Goal: Task Accomplishment & Management: Use online tool/utility

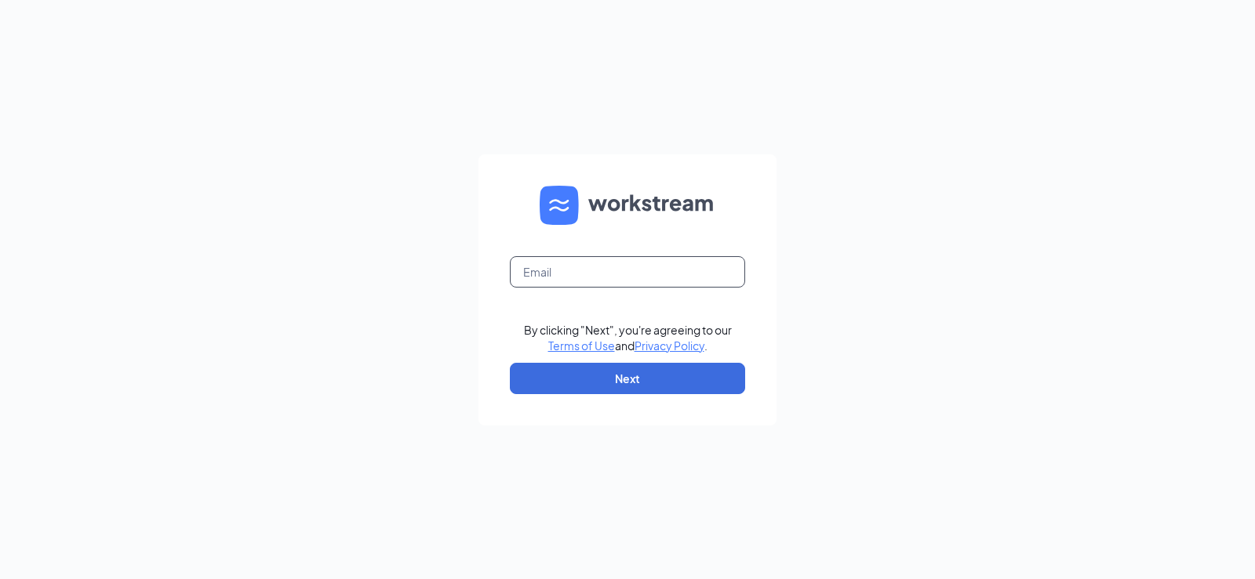
click at [589, 265] on input "text" at bounding box center [627, 271] width 235 height 31
type input "[EMAIL_ADDRESS][DOMAIN_NAME]"
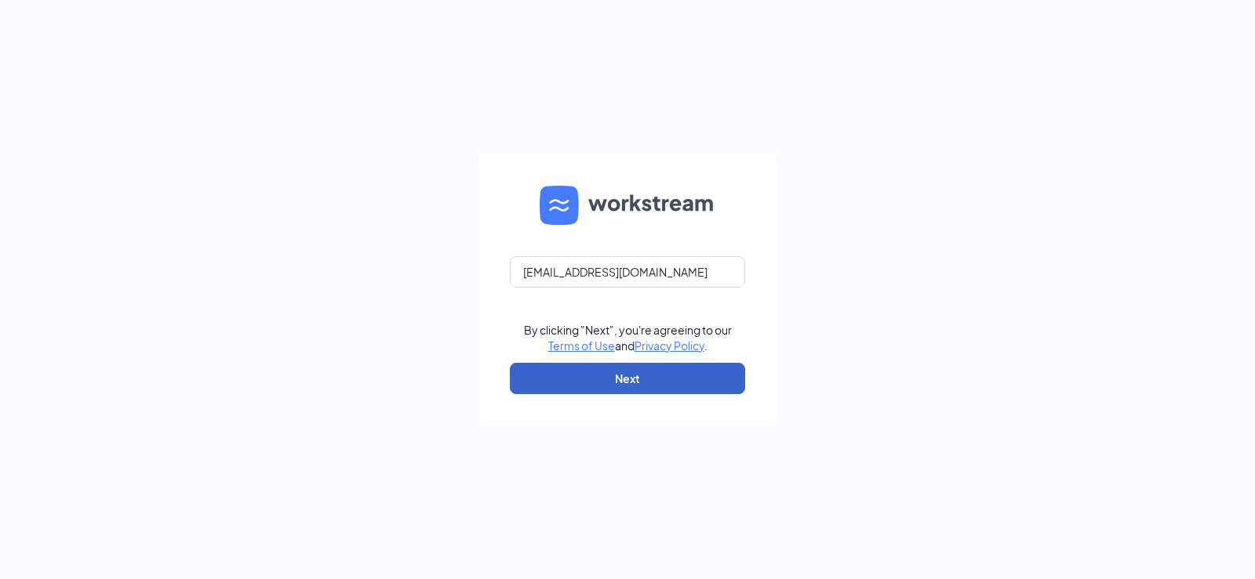
click at [590, 371] on button "Next" at bounding box center [627, 378] width 235 height 31
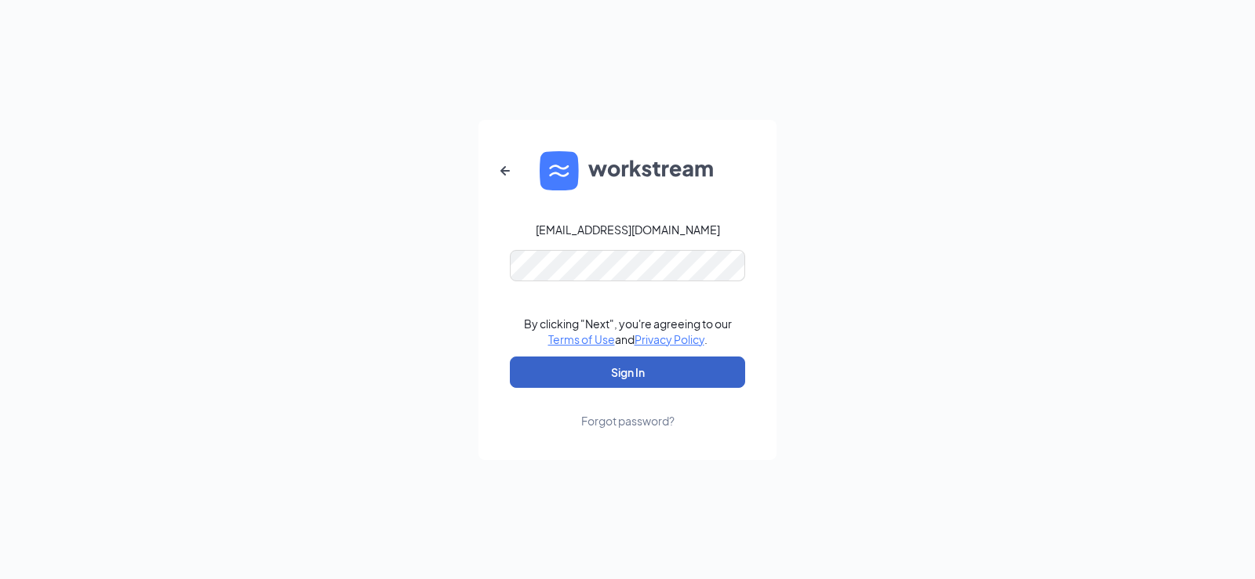
click at [597, 377] on button "Sign In" at bounding box center [627, 372] width 235 height 31
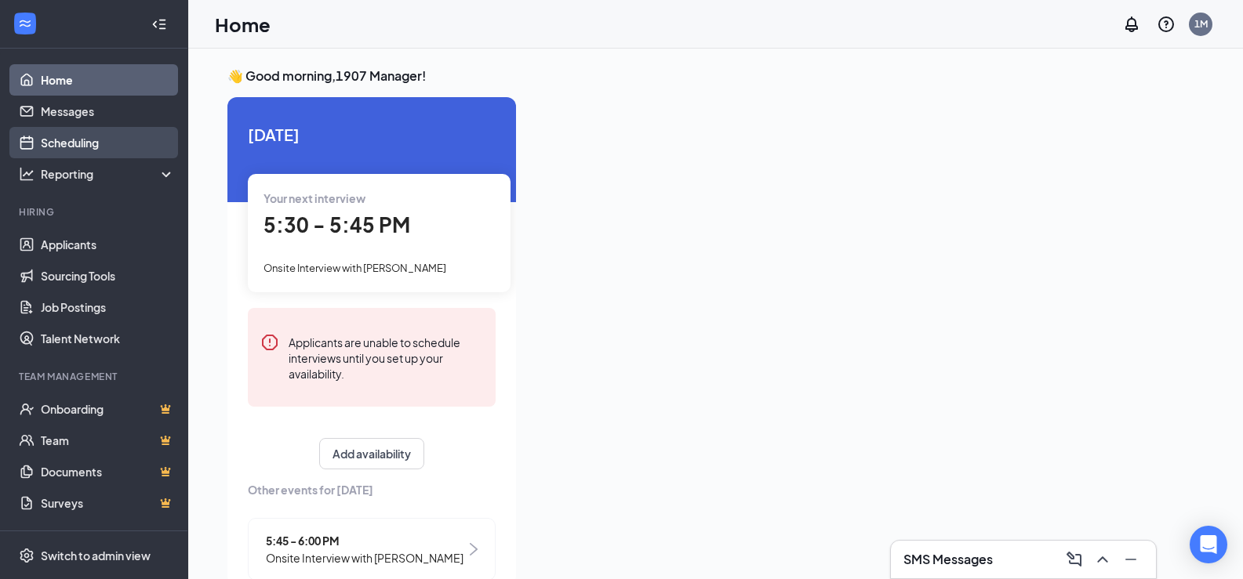
click at [72, 140] on link "Scheduling" at bounding box center [108, 142] width 134 height 31
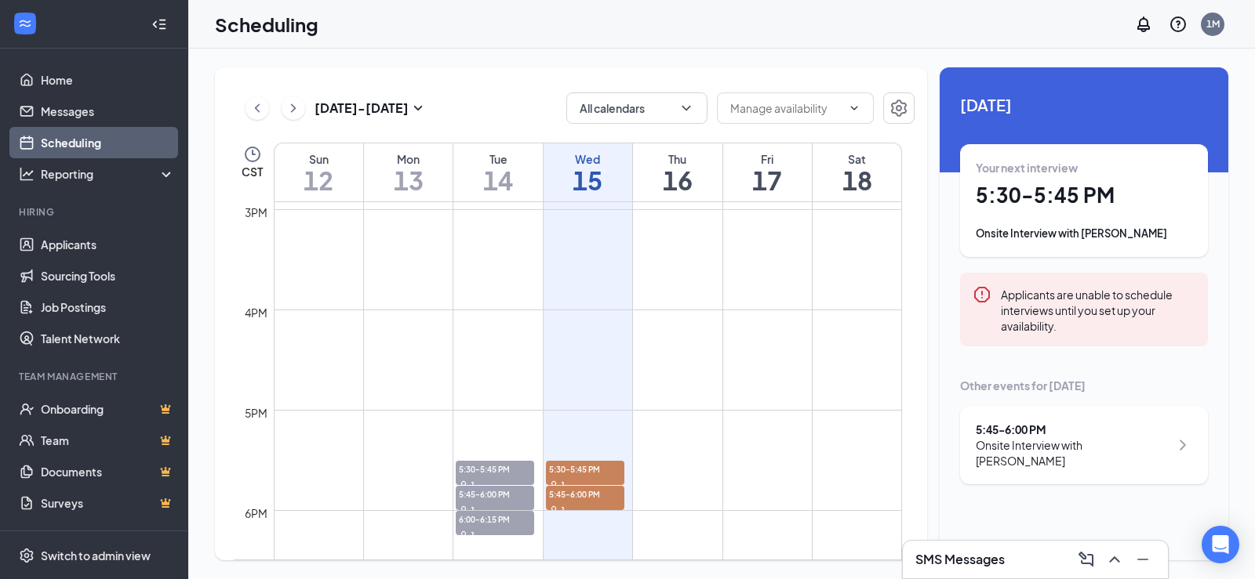
scroll to position [1555, 0]
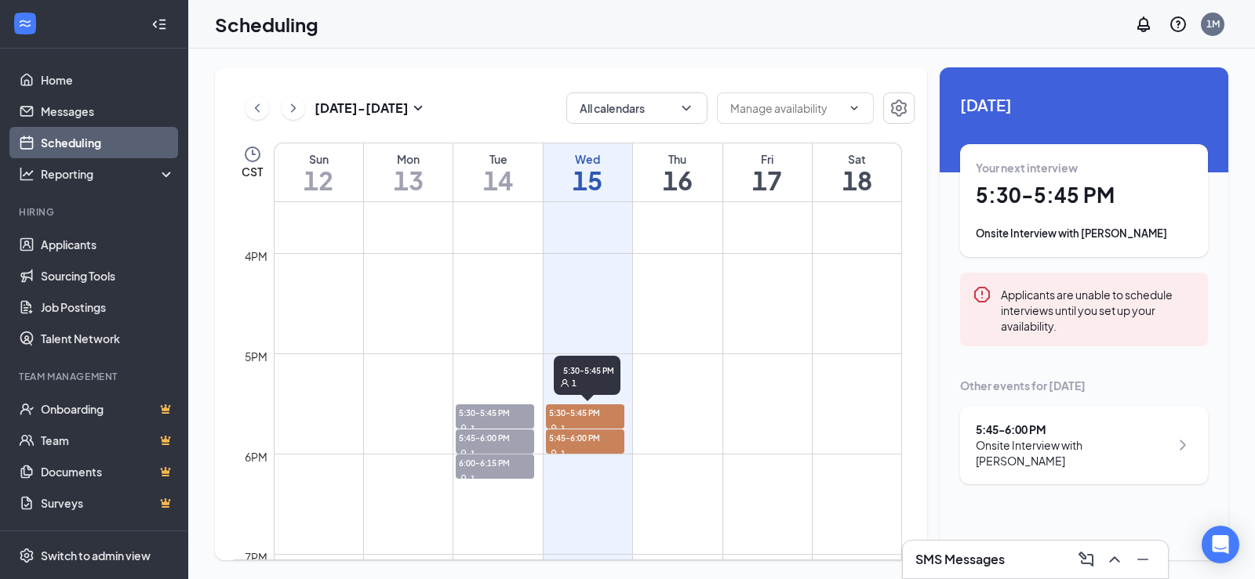
click at [579, 415] on span "5:30-5:45 PM" at bounding box center [585, 413] width 78 height 16
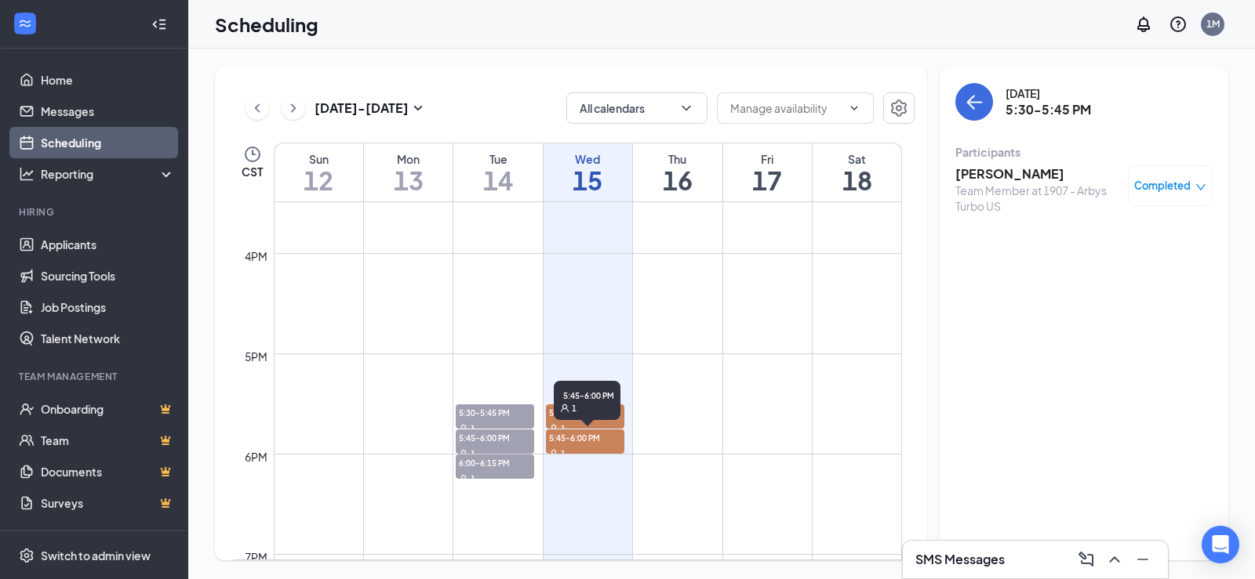
click at [575, 430] on span "5:45-6:00 PM" at bounding box center [585, 438] width 78 height 16
click at [552, 420] on div "1" at bounding box center [585, 428] width 78 height 16
click at [967, 174] on h3 "[PERSON_NAME]" at bounding box center [1037, 173] width 165 height 17
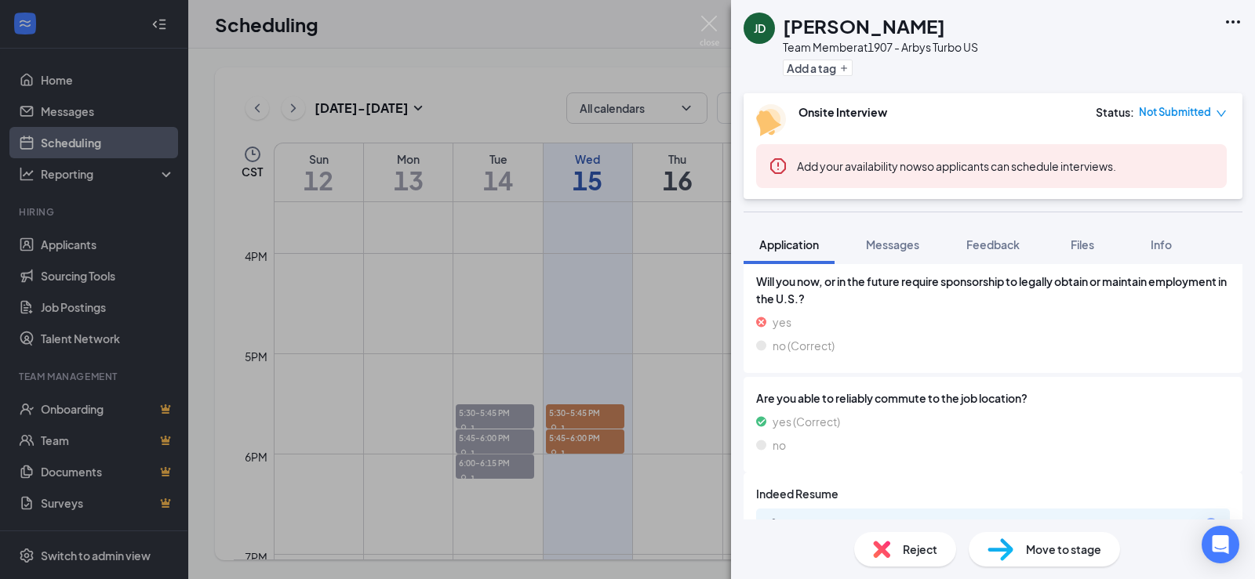
scroll to position [375, 0]
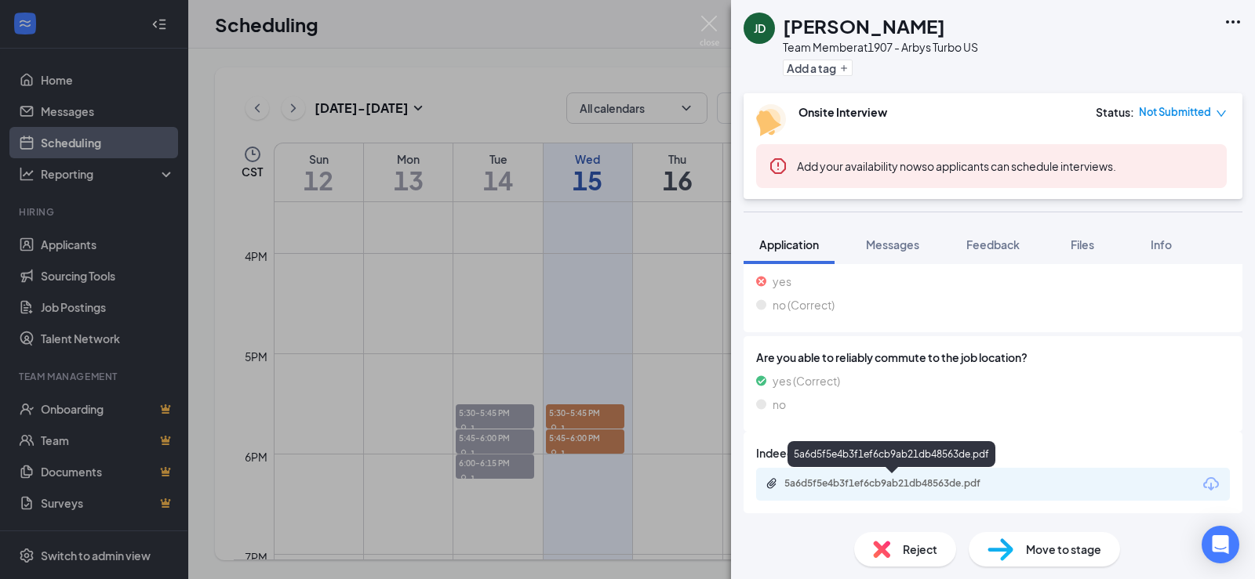
click at [881, 479] on div "5a6d5f5e4b3f1ef6cb9ab21db48563de.pdf" at bounding box center [894, 484] width 220 height 13
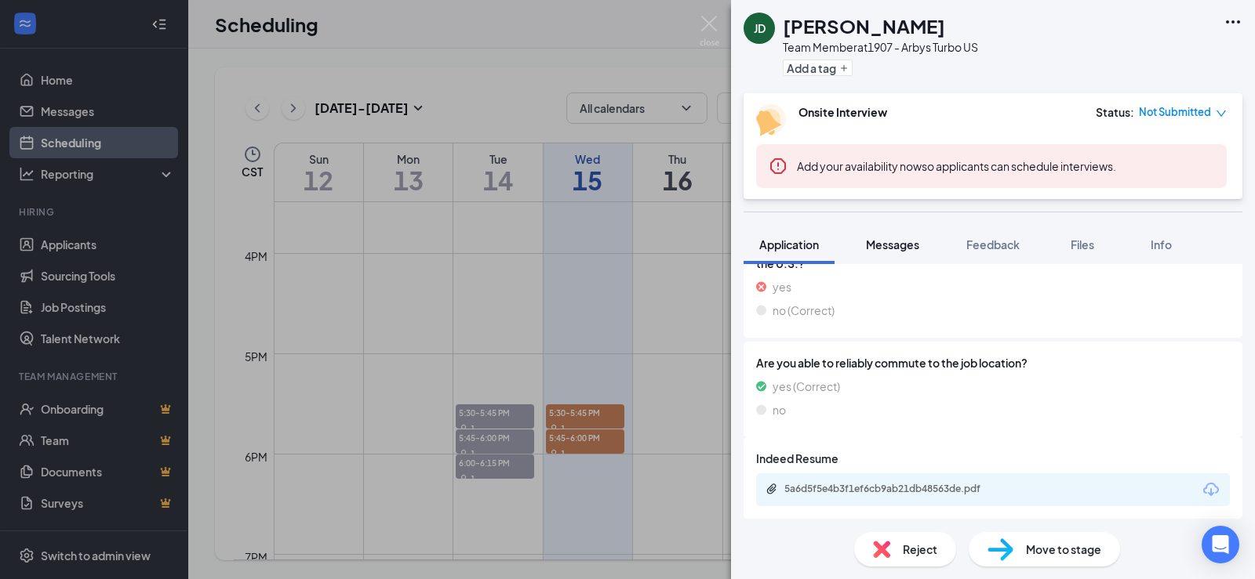
click at [897, 246] on span "Messages" at bounding box center [892, 245] width 53 height 14
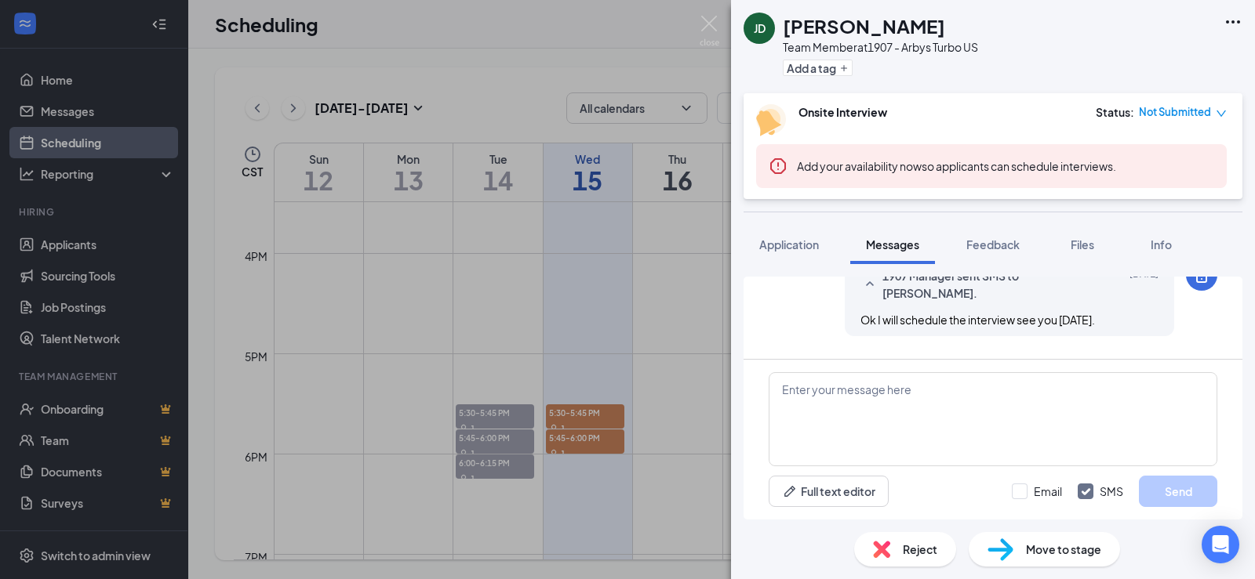
scroll to position [463, 0]
click at [504, 56] on div "[PERSON_NAME] [PERSON_NAME] Team Member at 1907 - Arbys Turbo US Add a tag Onsi…" at bounding box center [627, 289] width 1255 height 579
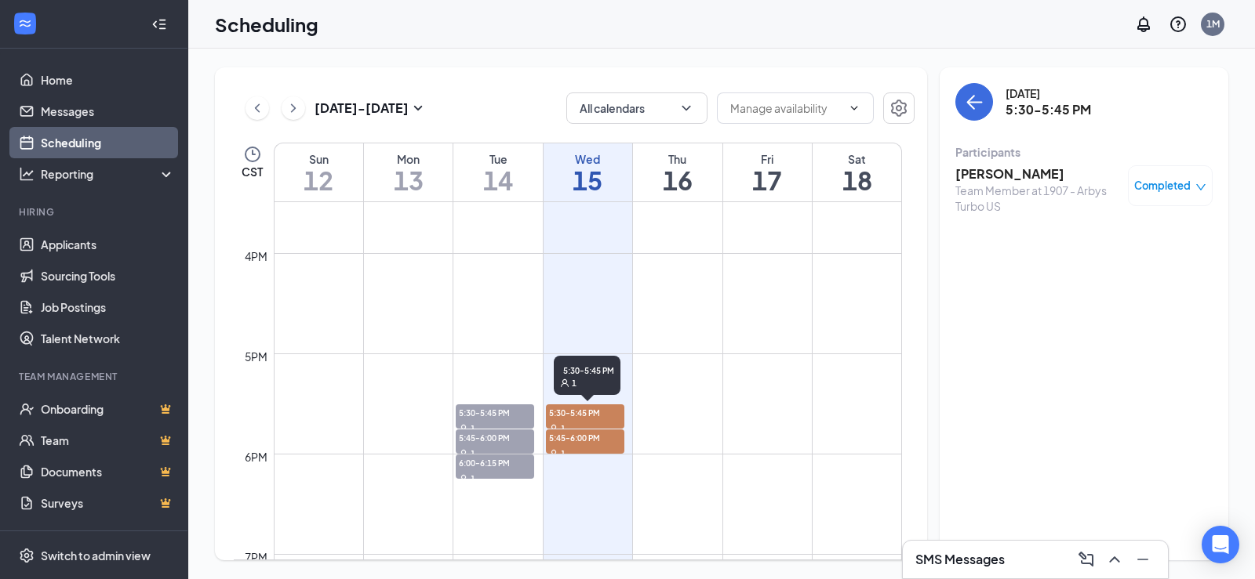
click at [584, 416] on span "5:30-5:45 PM" at bounding box center [585, 413] width 78 height 16
click at [579, 445] on span "5:45-6:00 PM" at bounding box center [585, 438] width 78 height 16
click at [984, 173] on h3 "Lyric [PERSON_NAME]" at bounding box center [1037, 173] width 165 height 17
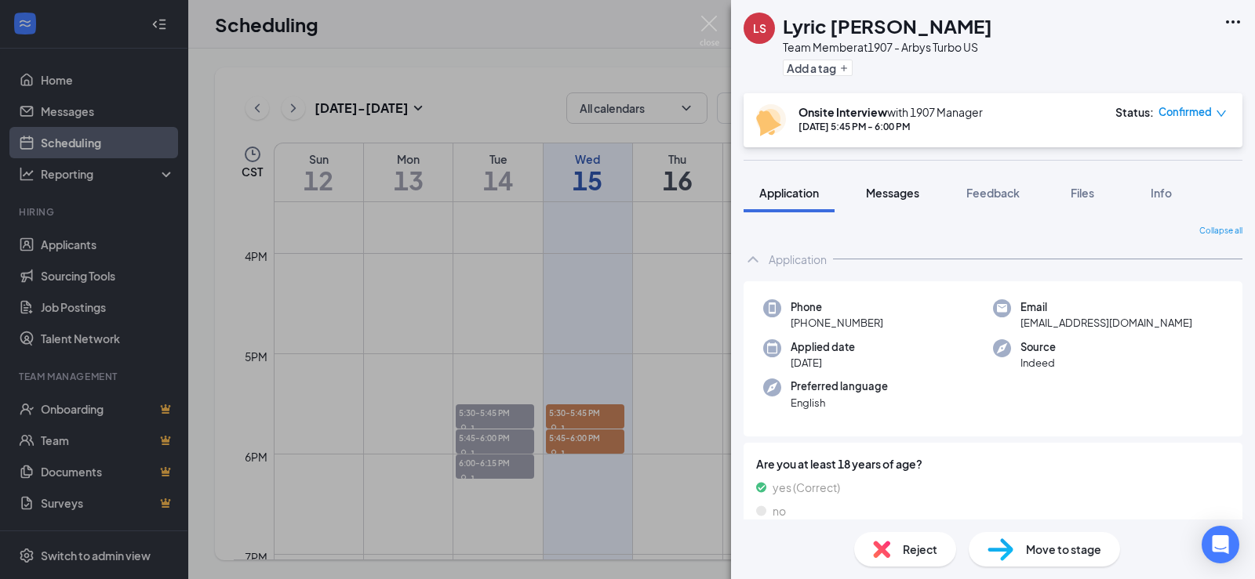
click at [887, 190] on span "Messages" at bounding box center [892, 193] width 53 height 14
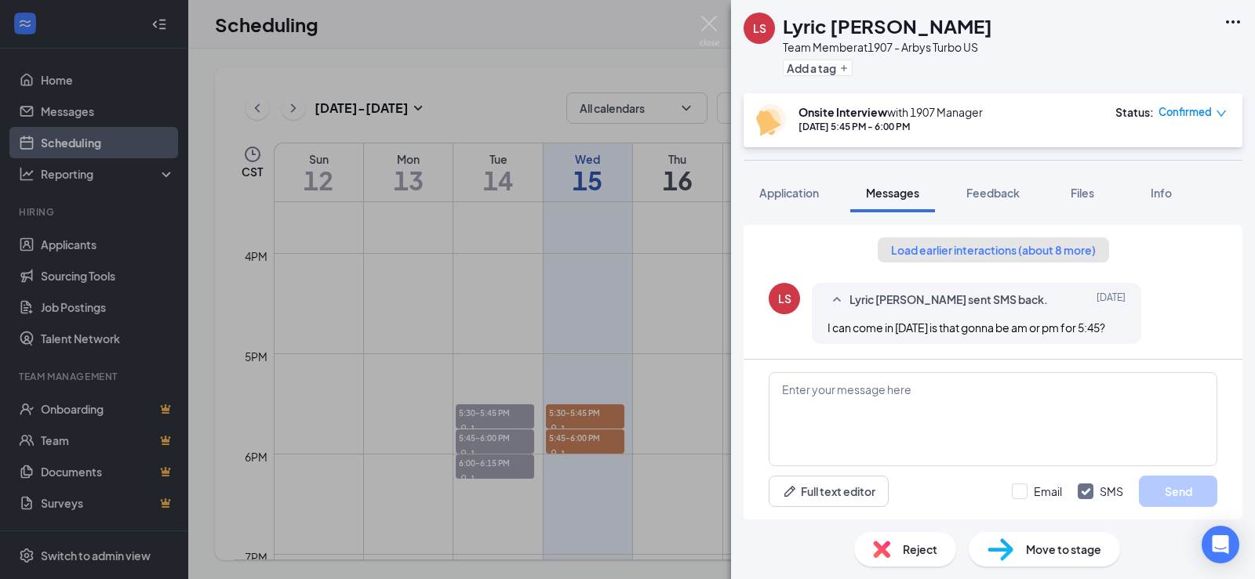
click at [913, 256] on button "Load earlier interactions (about 8 more)" at bounding box center [992, 250] width 231 height 25
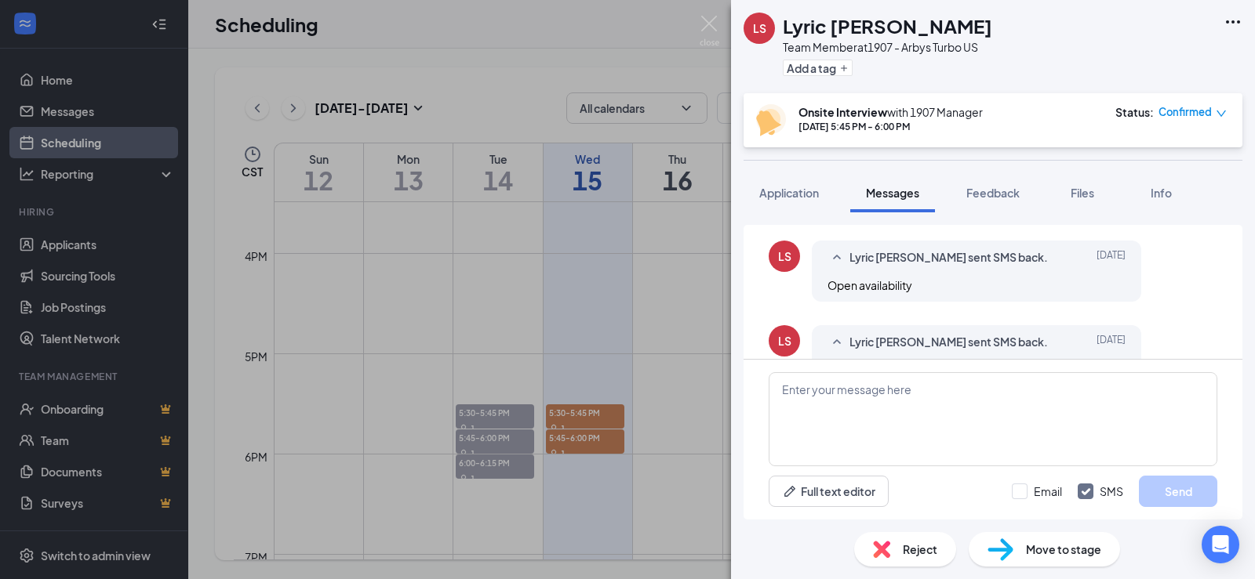
scroll to position [235, 0]
